Goal: Transaction & Acquisition: Purchase product/service

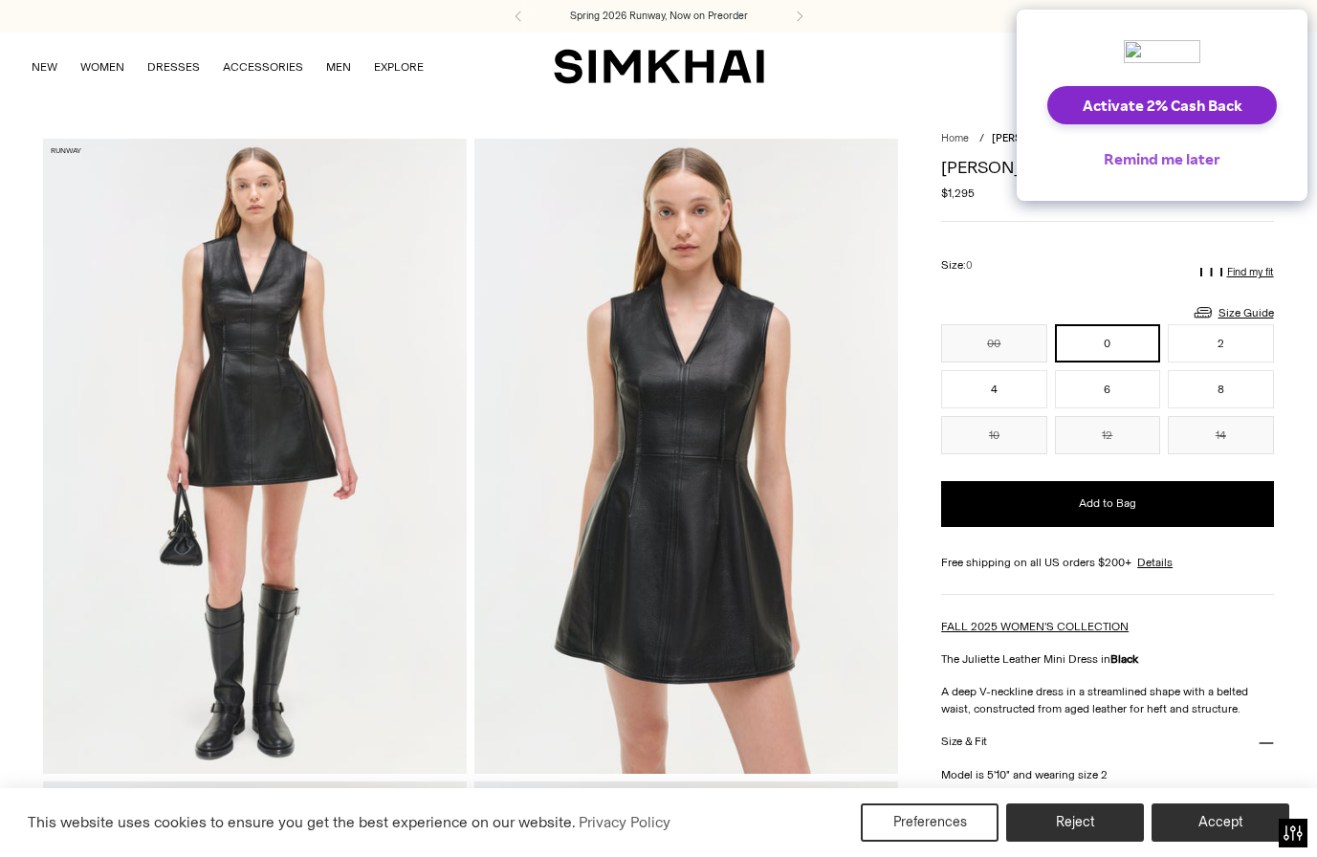
click at [1138, 157] on button "Remind me later" at bounding box center [1161, 159] width 147 height 38
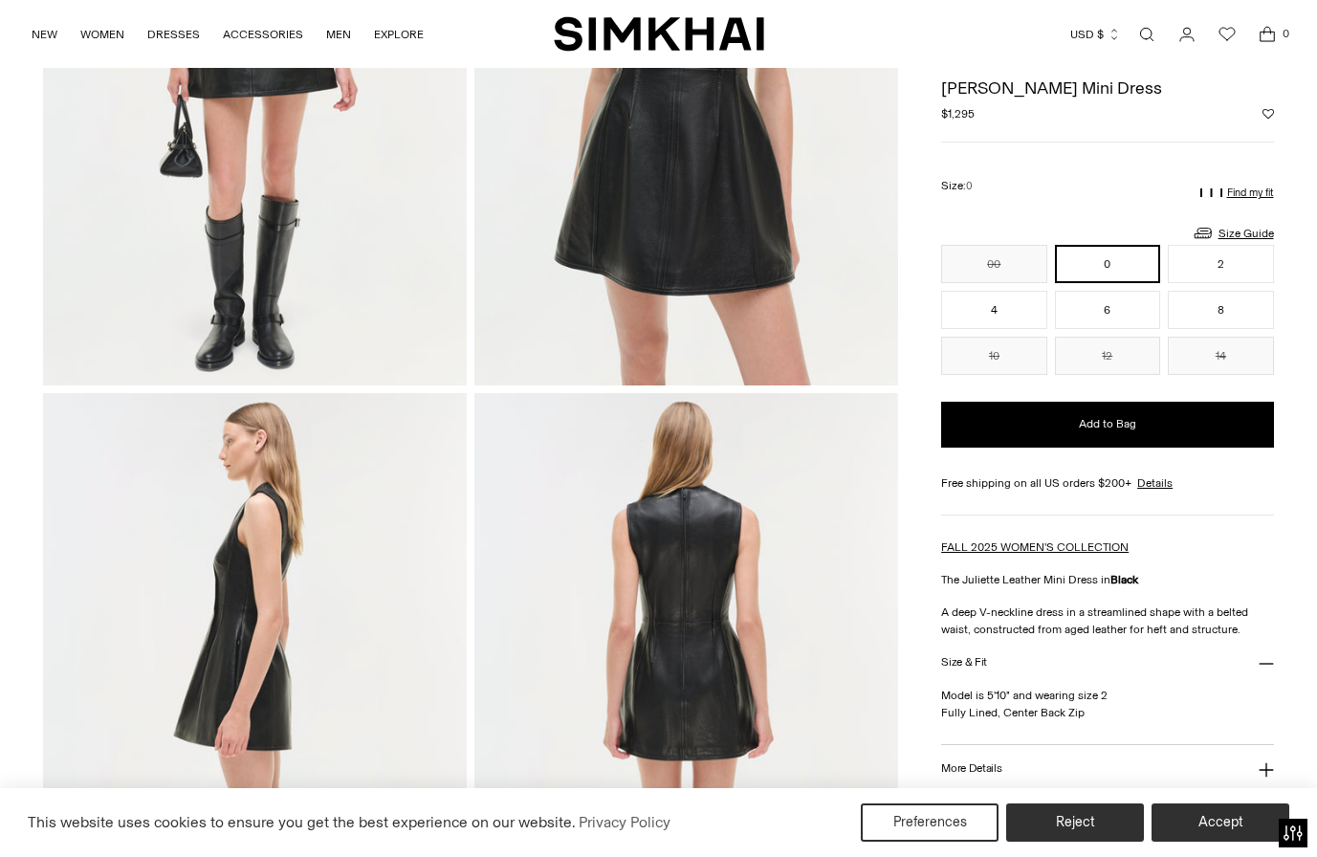
scroll to position [289, 0]
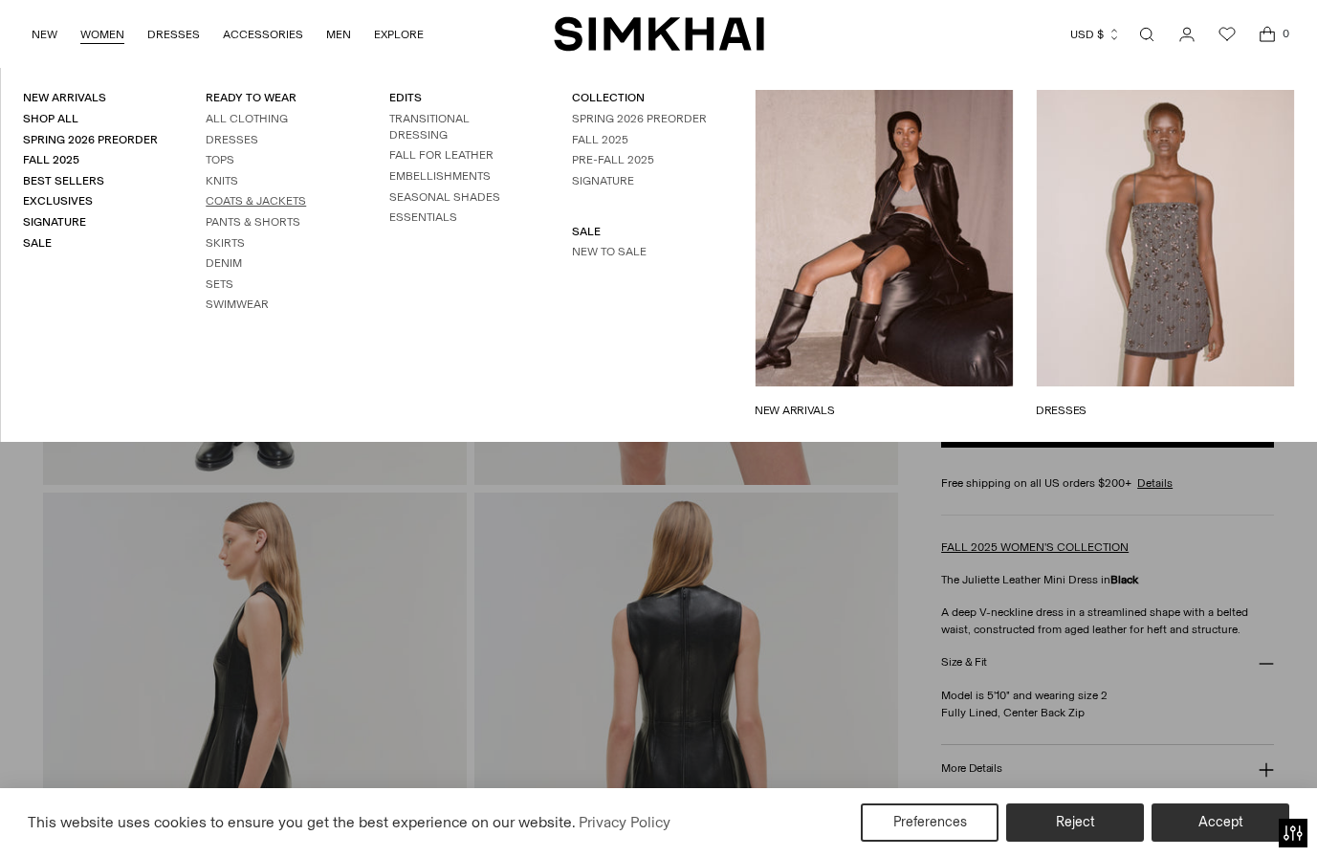
click at [241, 199] on link "Coats & Jackets" at bounding box center [256, 200] width 100 height 13
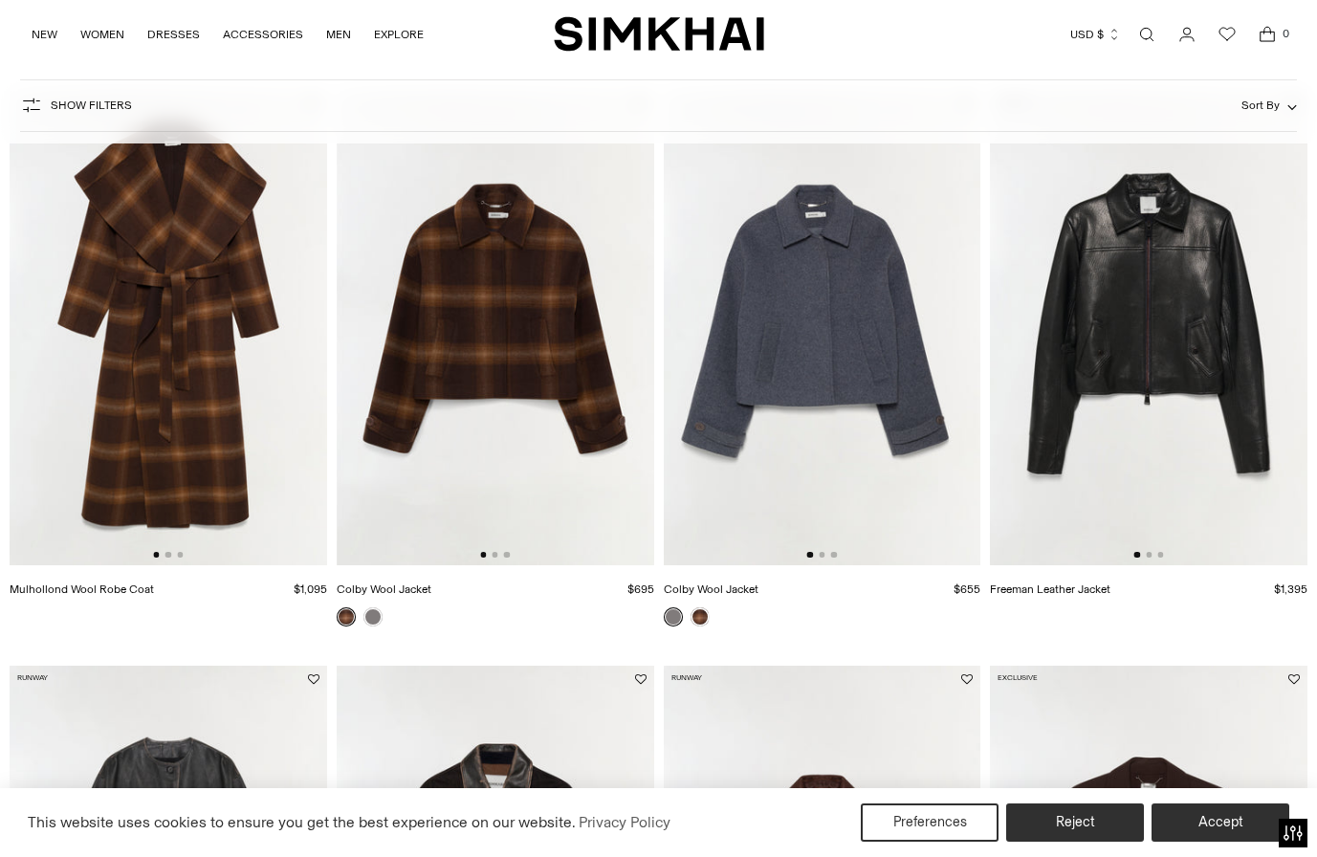
scroll to position [753, 0]
click at [1271, 334] on img at bounding box center [1148, 327] width 317 height 476
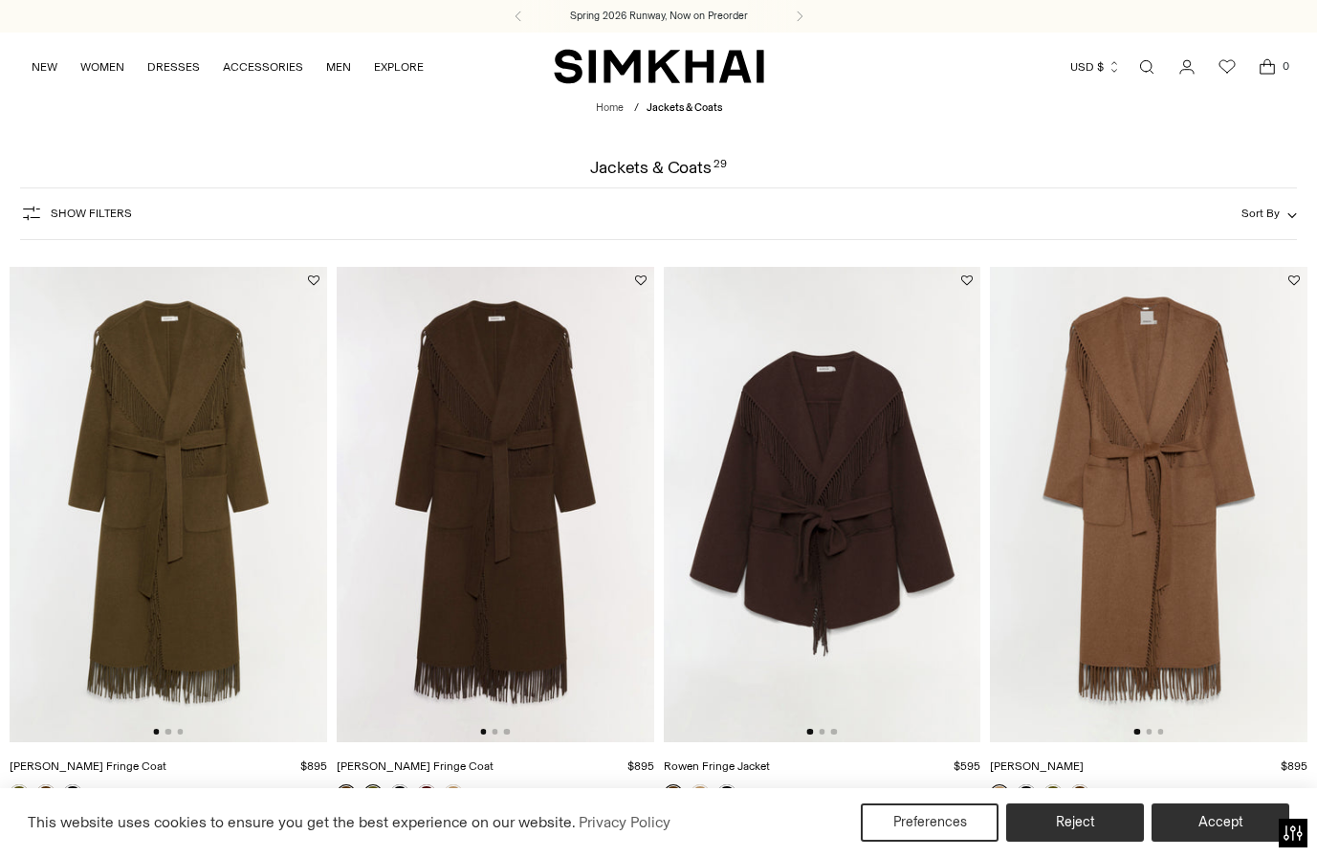
scroll to position [0, 0]
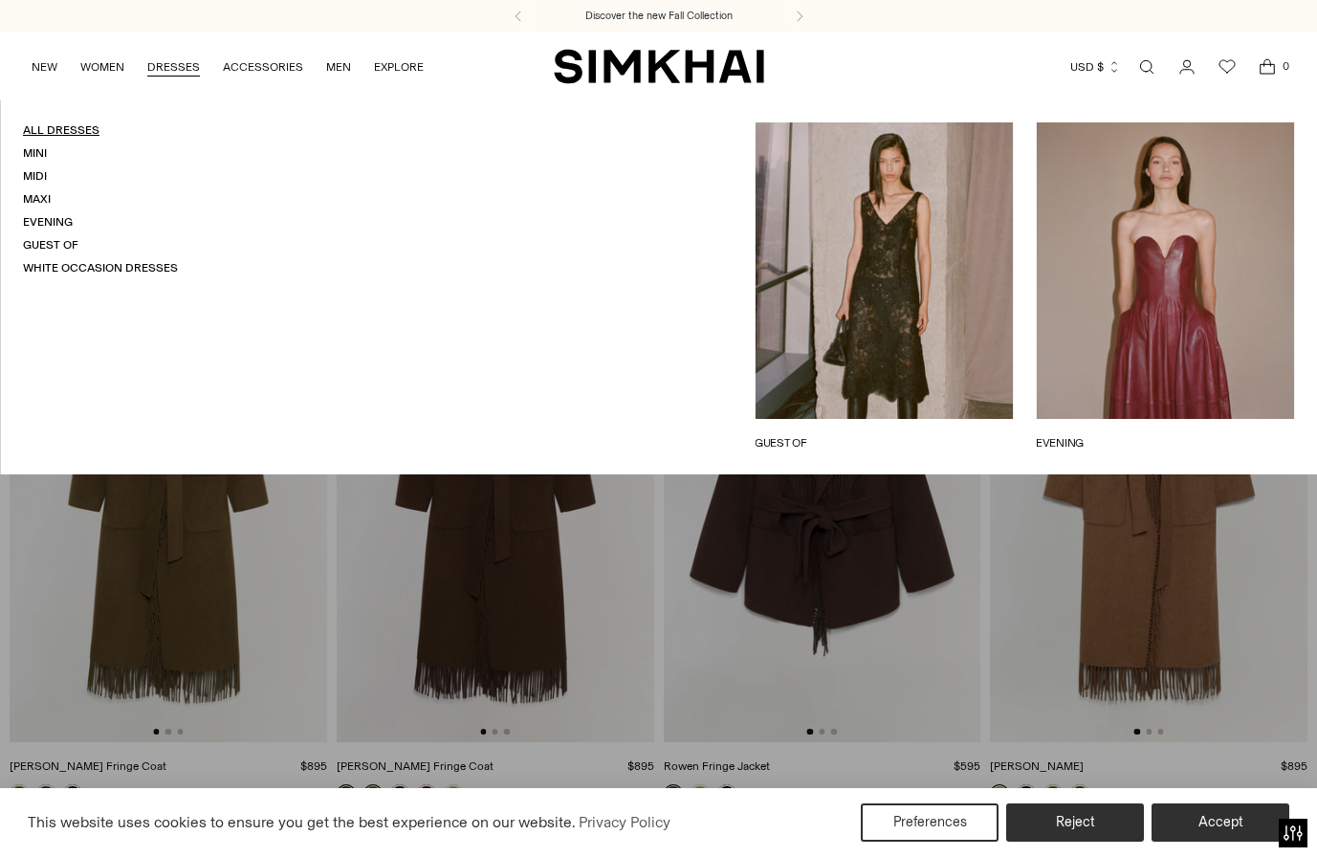
click at [56, 128] on link "All Dresses" at bounding box center [61, 129] width 76 height 13
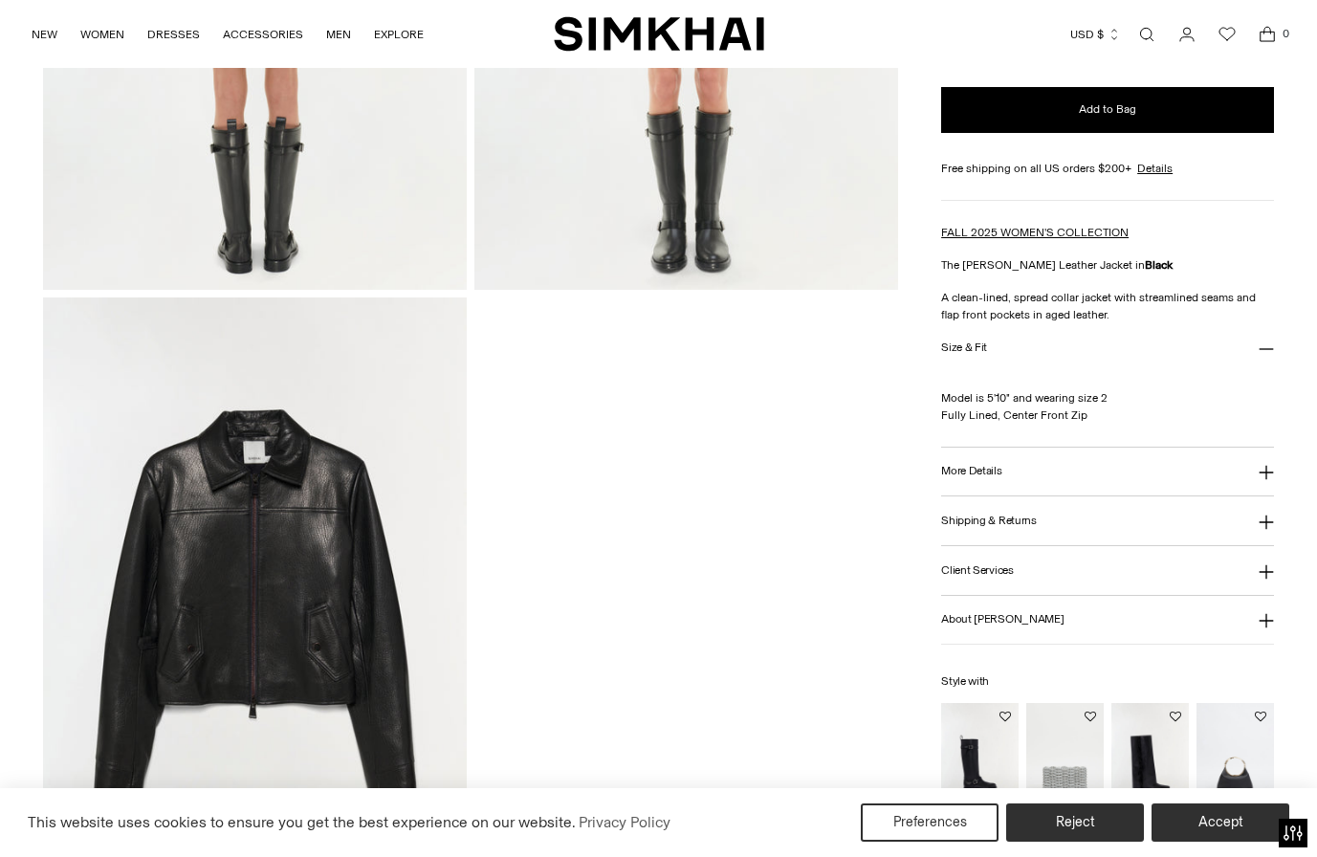
scroll to position [1942, 0]
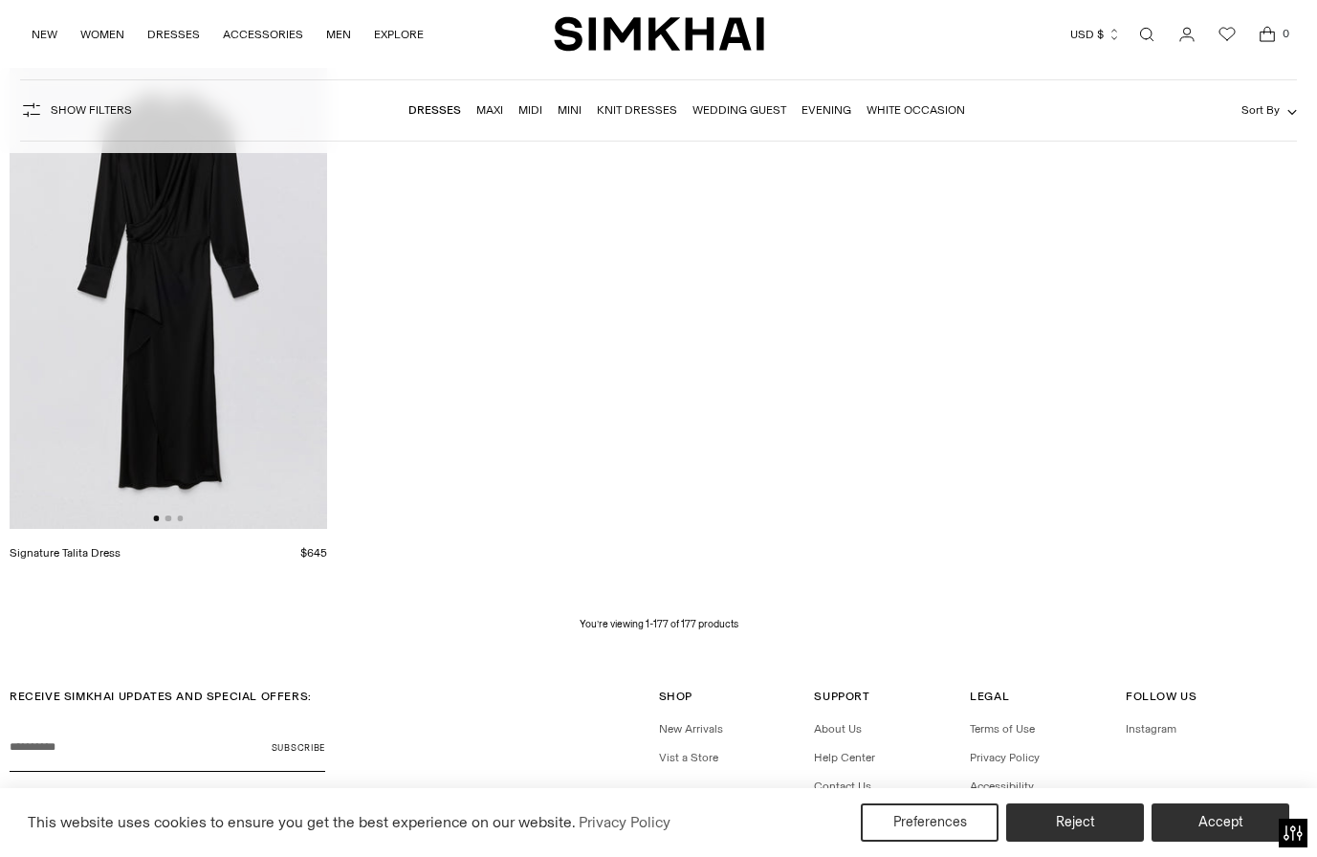
scroll to position [25541, 0]
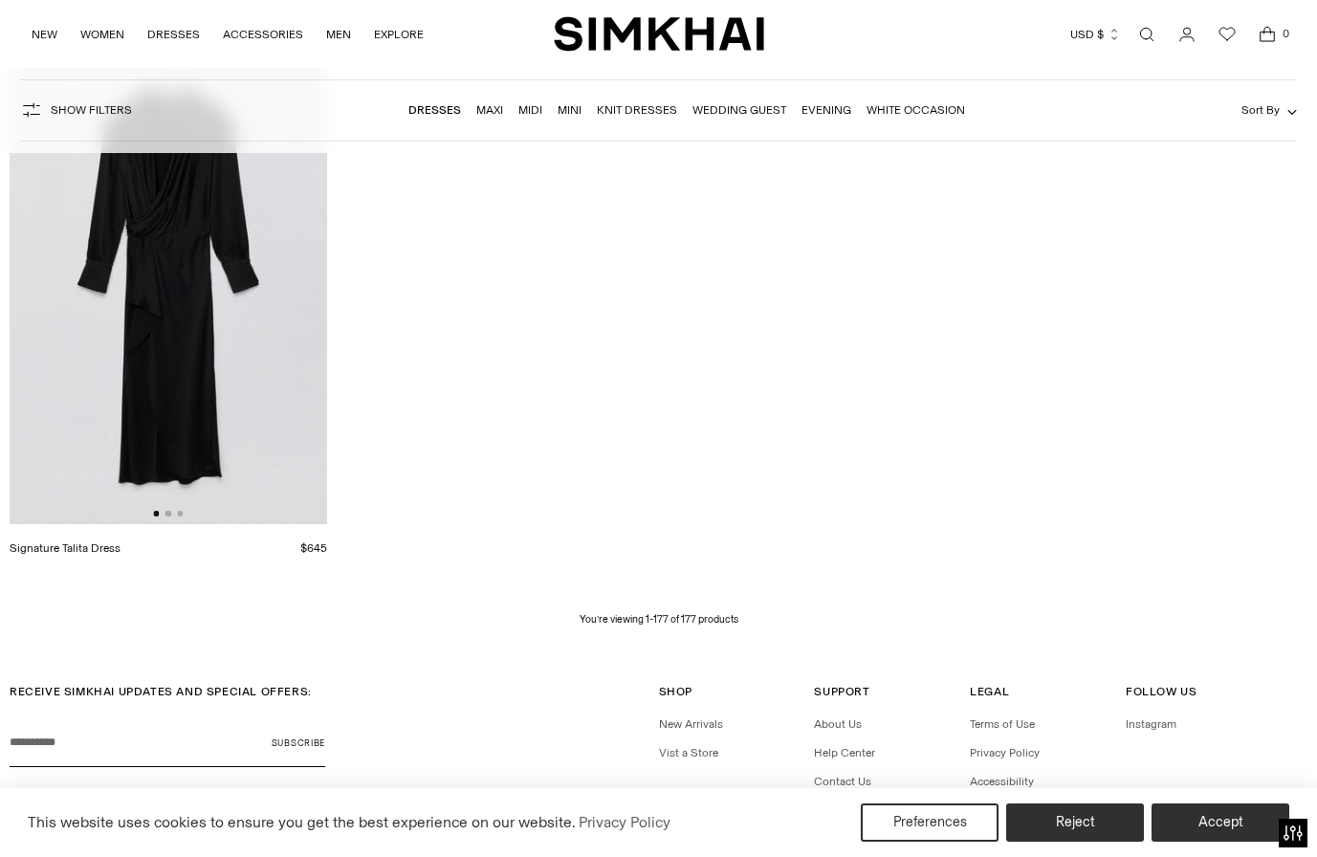
click at [435, 110] on link "Dresses" at bounding box center [434, 109] width 53 height 13
